Goal: Find specific page/section: Find specific page/section

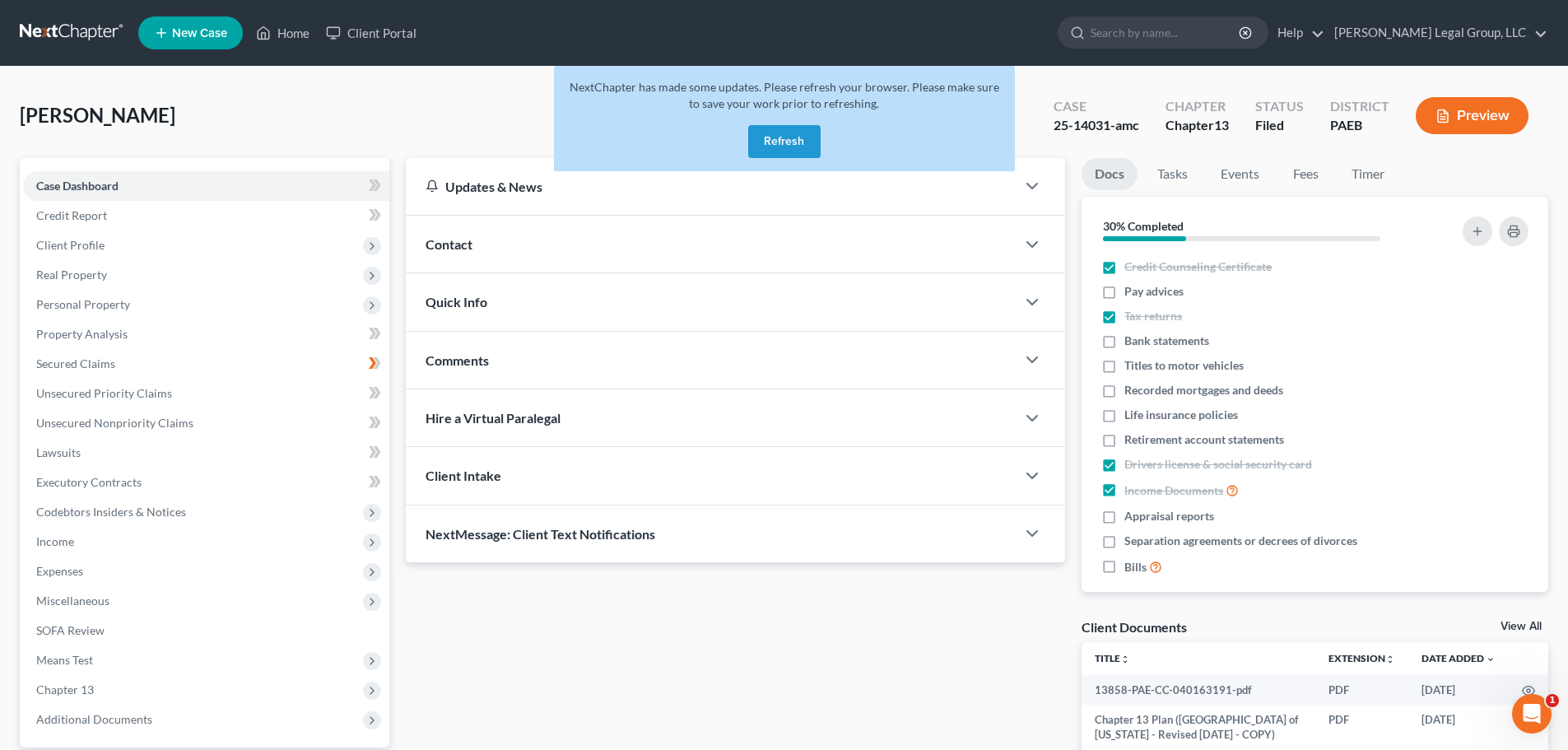
drag, startPoint x: 810, startPoint y: 142, endPoint x: 747, endPoint y: 142, distance: 63.0
click at [810, 142] on button "Refresh" at bounding box center [784, 142] width 72 height 33
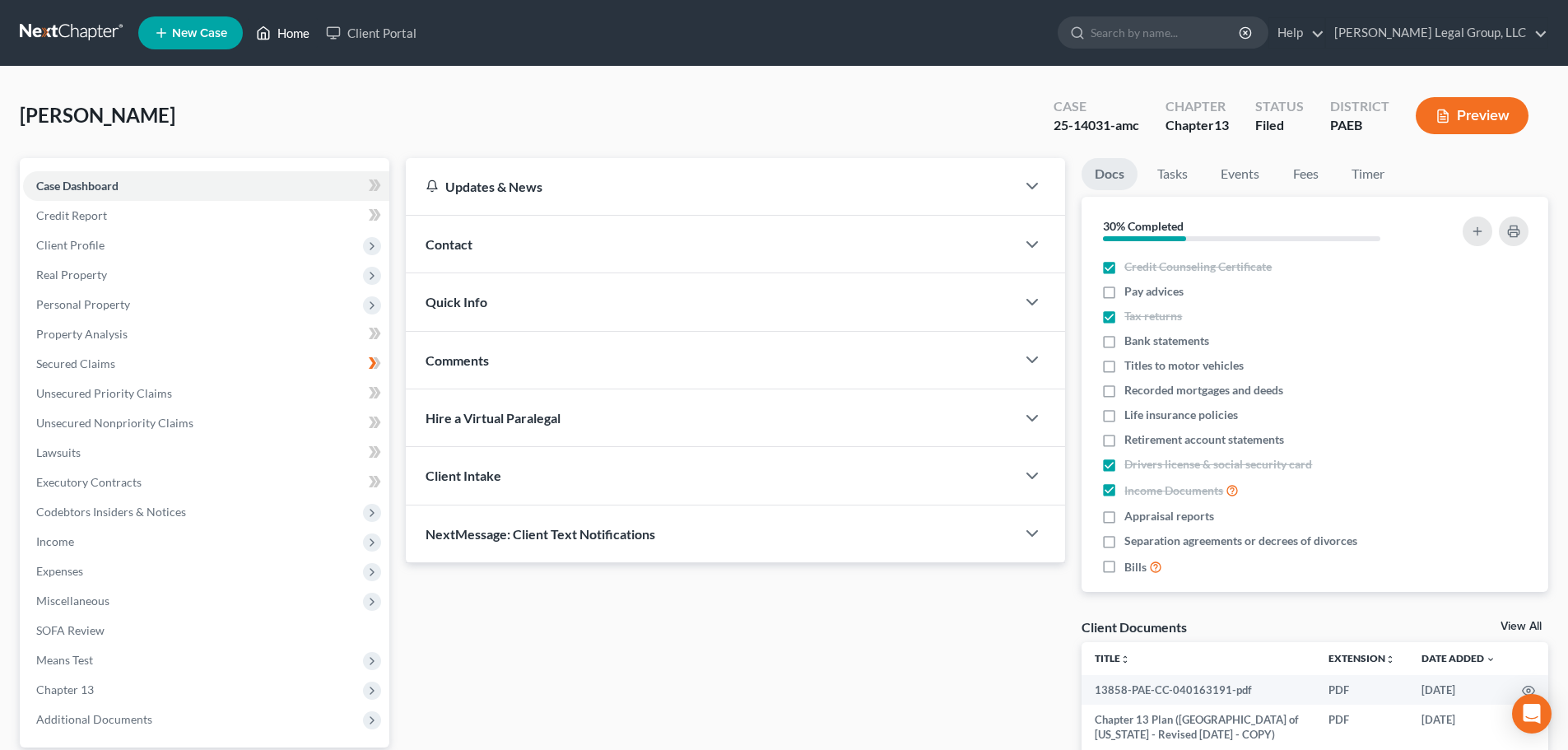
click at [295, 37] on link "Home" at bounding box center [282, 33] width 70 height 30
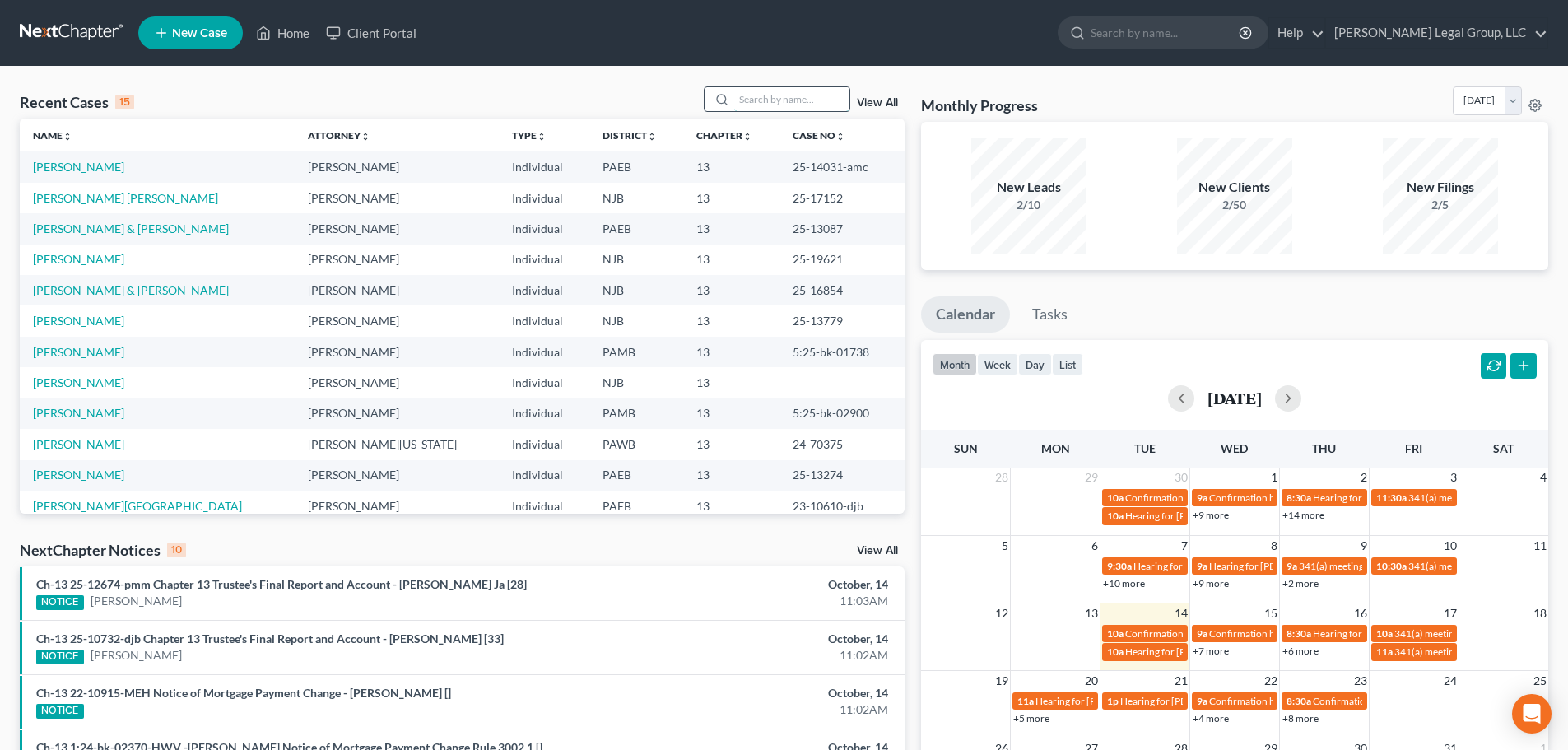
click at [782, 92] on input "search" at bounding box center [792, 99] width 116 height 24
type input "[PERSON_NAME]"
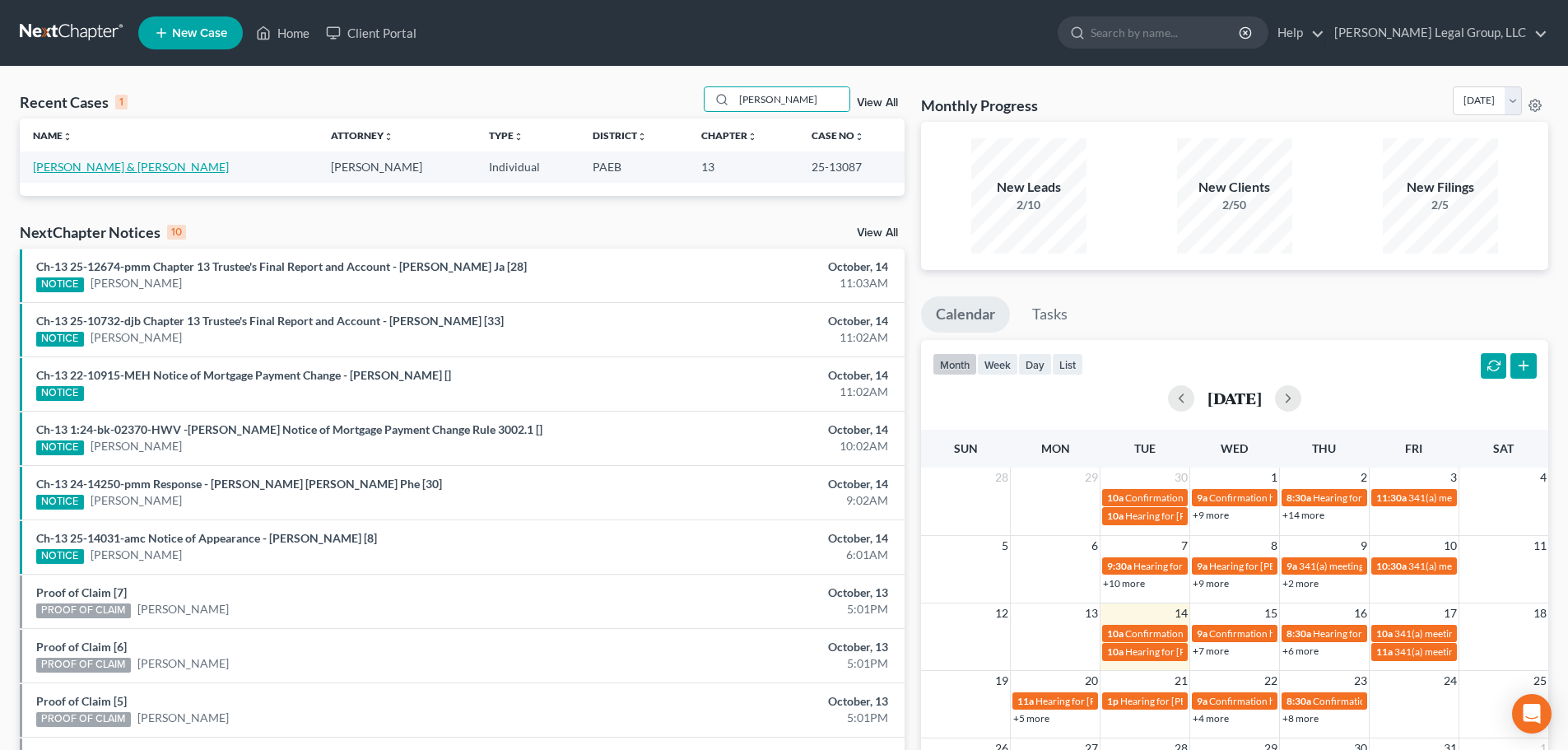
click at [61, 166] on link "Ferguson, Dennis & Joyce" at bounding box center [130, 167] width 196 height 14
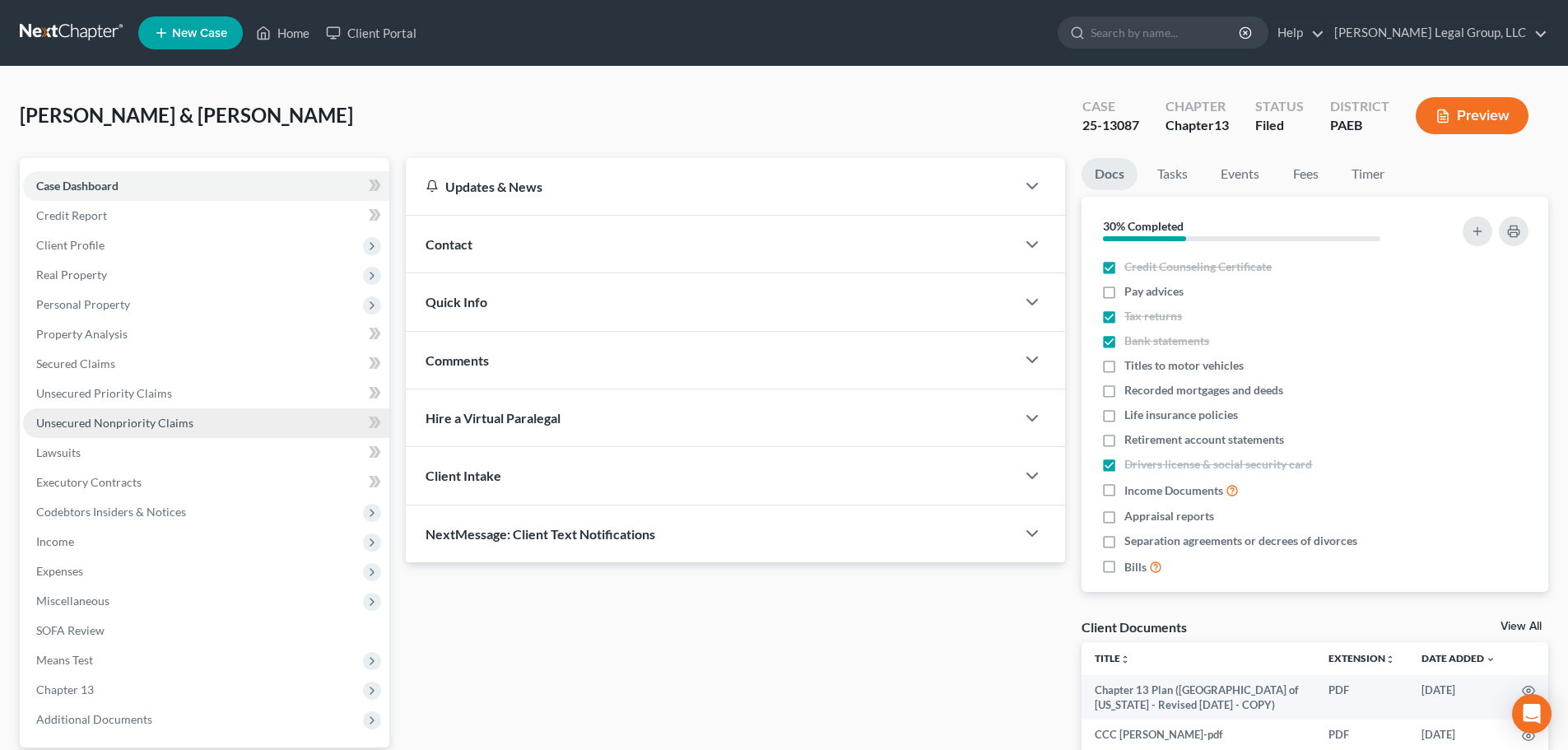
click at [138, 420] on span "Unsecured Nonpriority Claims" at bounding box center [115, 422] width 157 height 14
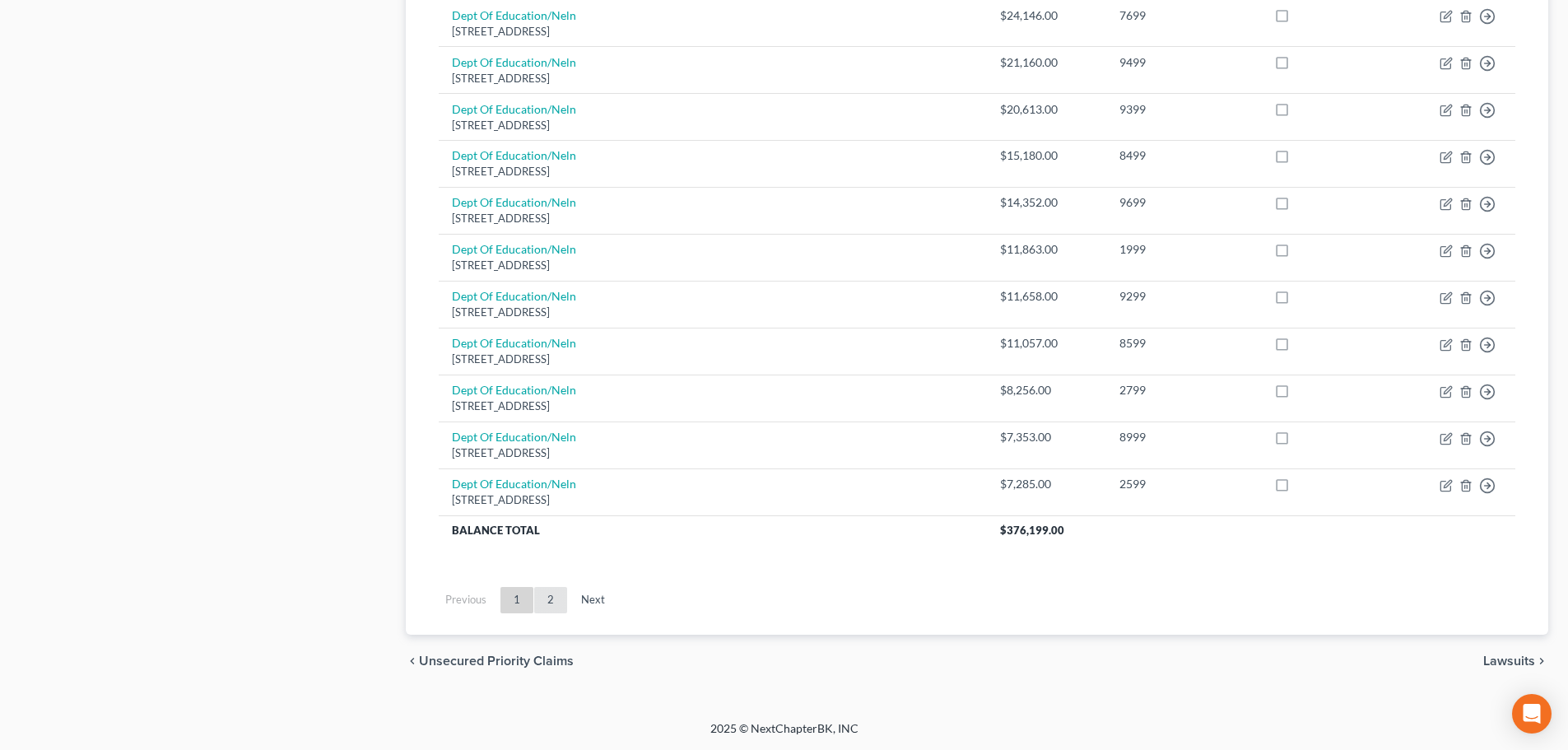
click at [545, 602] on link "2" at bounding box center [550, 600] width 33 height 26
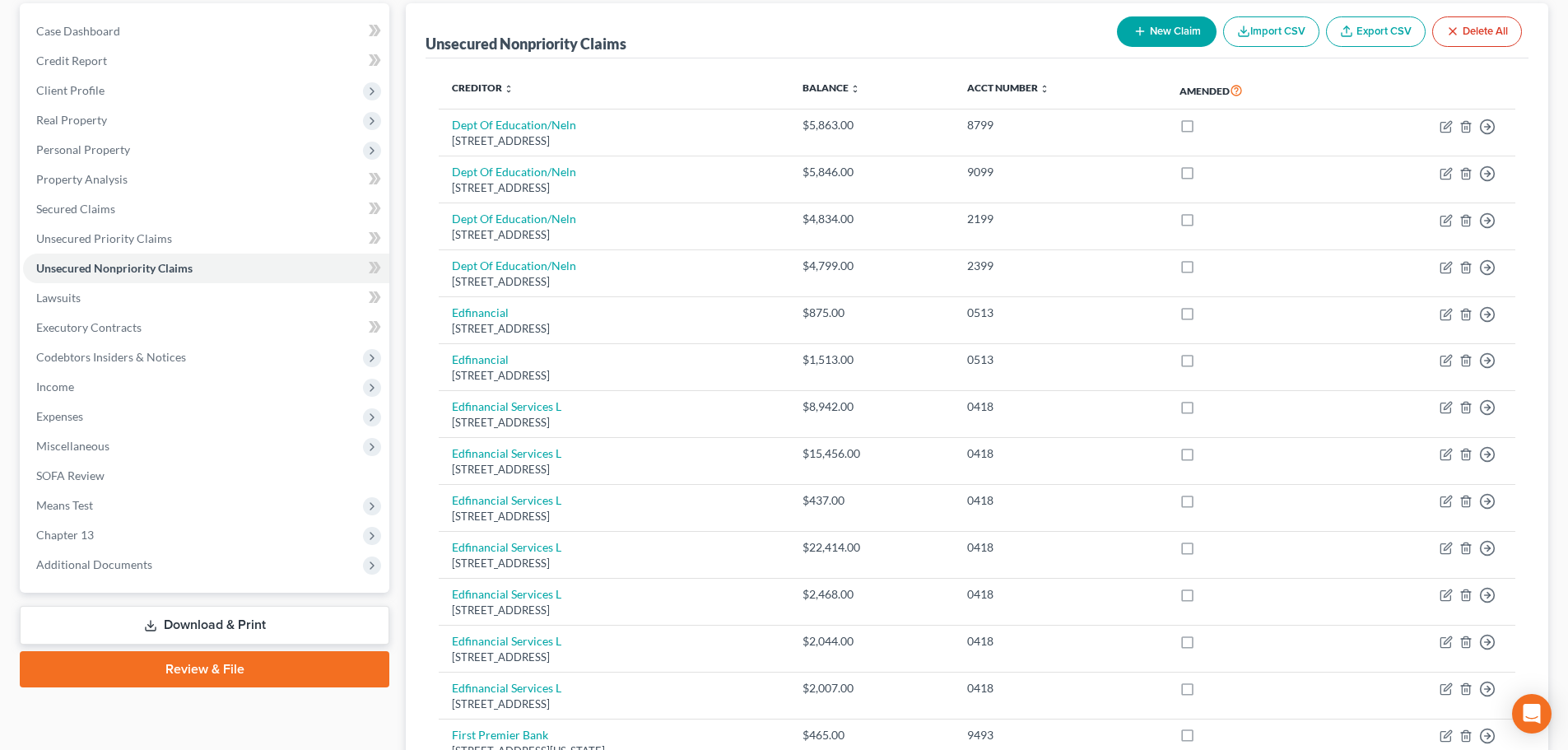
scroll to position [686, 0]
